Goal: Register for event/course

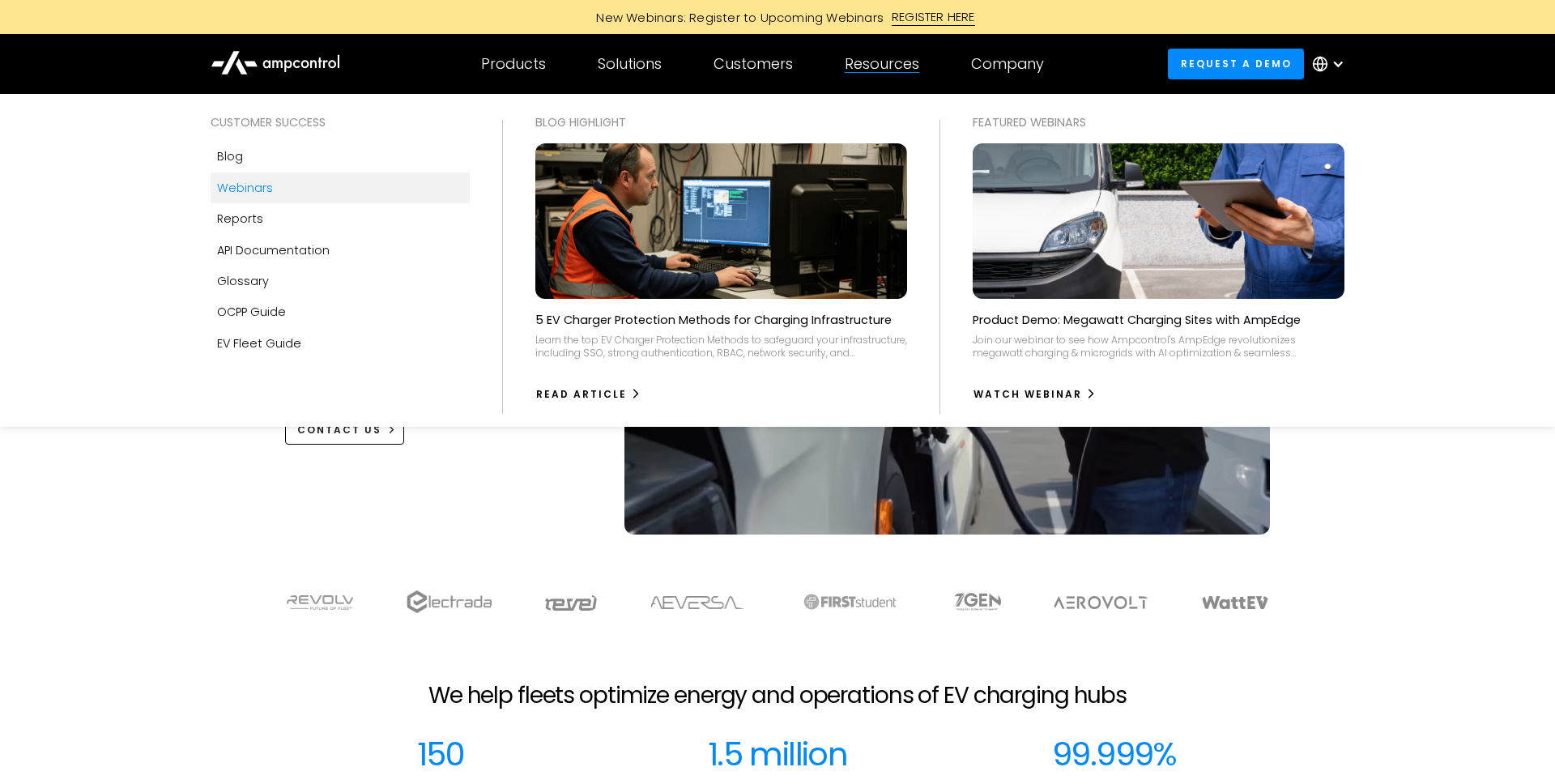
click at [301, 189] on link "Webinars" at bounding box center [340, 187] width 259 height 30
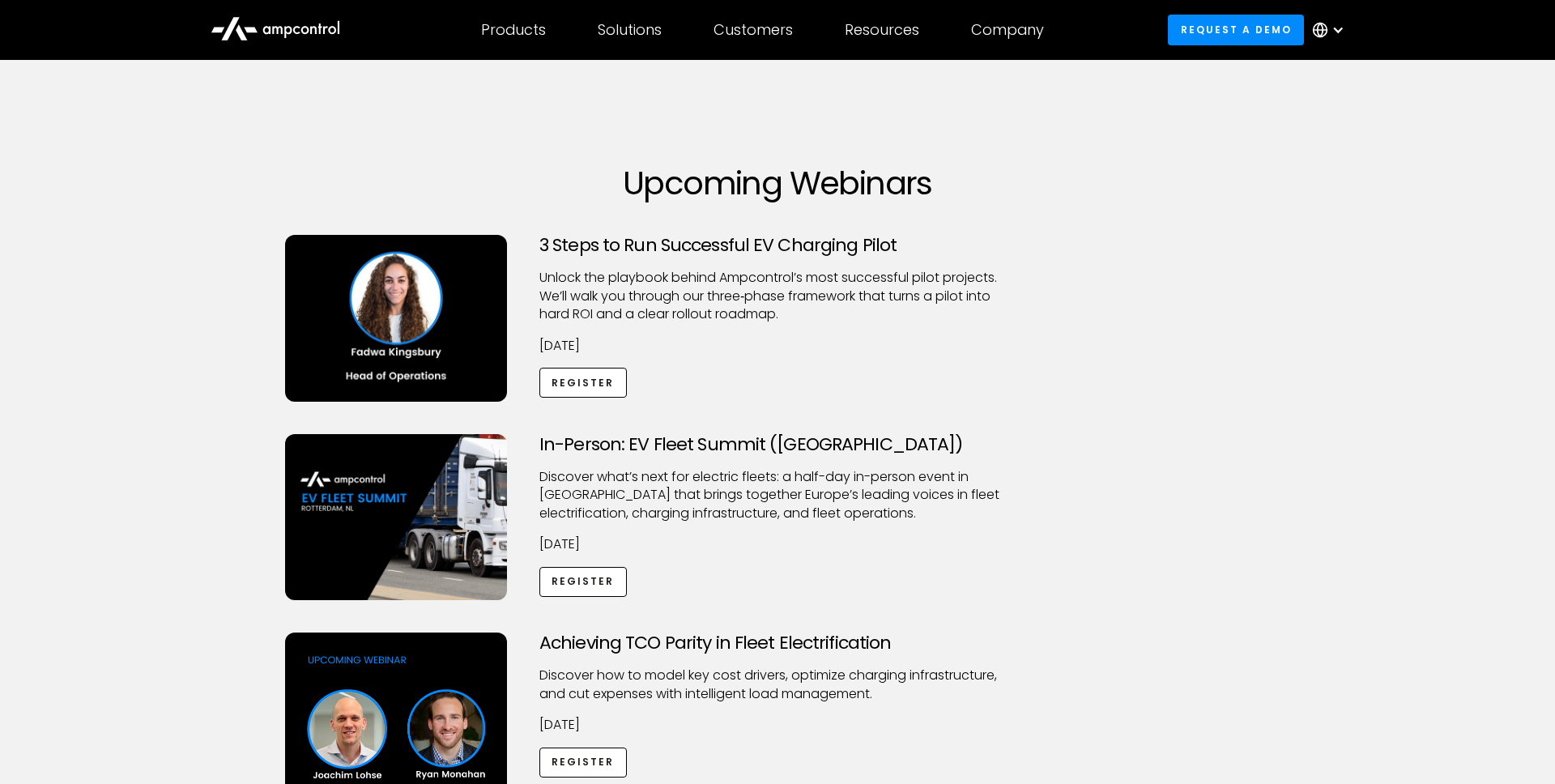
click at [578, 230] on div at bounding box center [777, 219] width 985 height 32
click at [576, 242] on h3 "3 Steps to Run Successful EV Charging Pilot" at bounding box center [778, 245] width 476 height 21
drag, startPoint x: 416, startPoint y: 279, endPoint x: 481, endPoint y: 318, distance: 75.8
click at [416, 279] on img at bounding box center [395, 318] width 222 height 167
click at [573, 382] on link "Register" at bounding box center [583, 382] width 88 height 29
